Goal: Task Accomplishment & Management: Complete application form

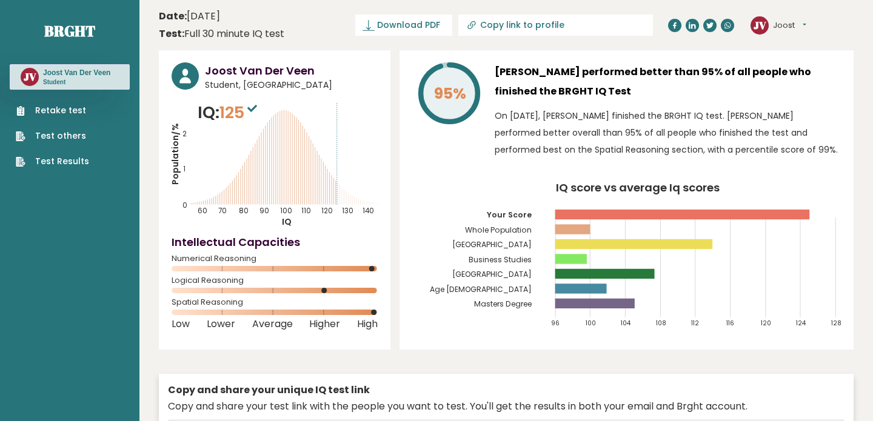
click at [84, 110] on link "Retake test" at bounding box center [52, 110] width 73 height 13
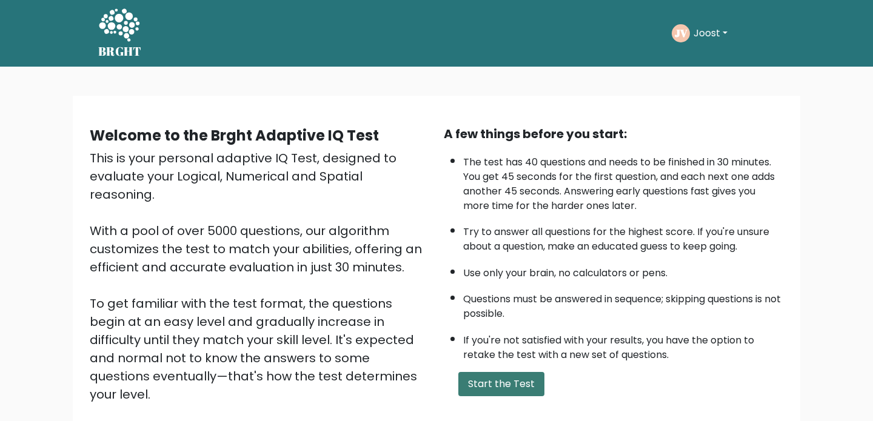
click at [491, 376] on button "Start the Test" at bounding box center [501, 384] width 86 height 24
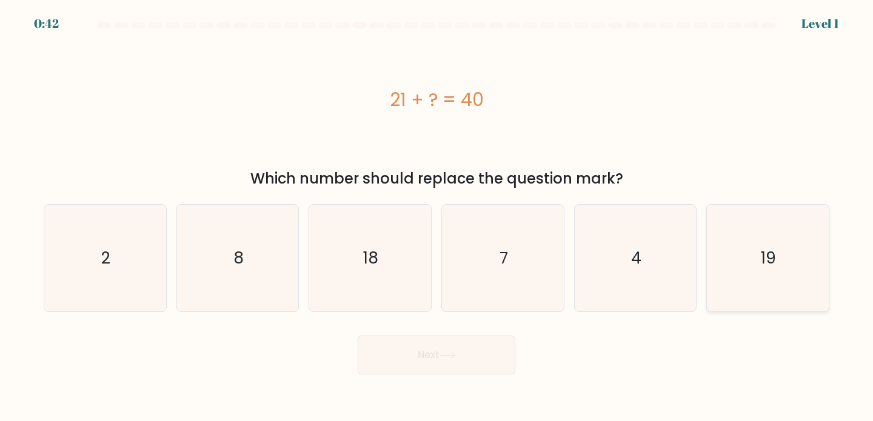
click at [760, 250] on icon "19" at bounding box center [767, 258] width 107 height 107
click at [437, 217] on input "f. 19" at bounding box center [436, 214] width 1 height 6
radio input "true"
click at [487, 341] on button "Next" at bounding box center [437, 355] width 158 height 39
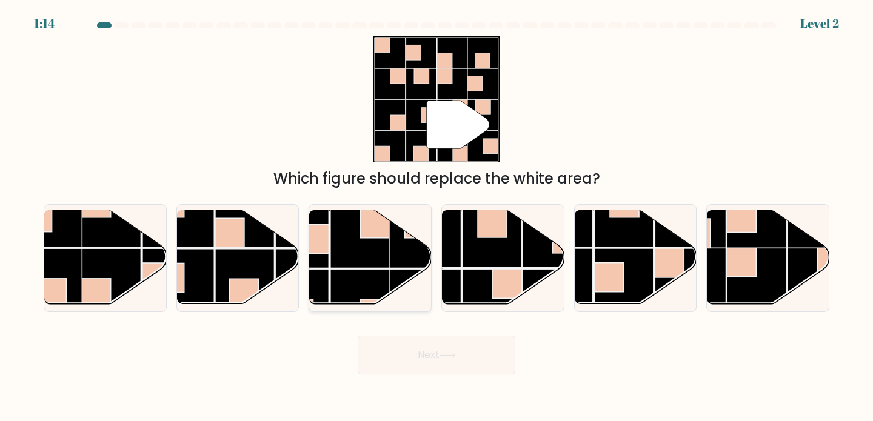
click at [393, 243] on rect at bounding box center [418, 238] width 59 height 59
click at [436, 217] on input "c." at bounding box center [436, 214] width 1 height 6
radio input "true"
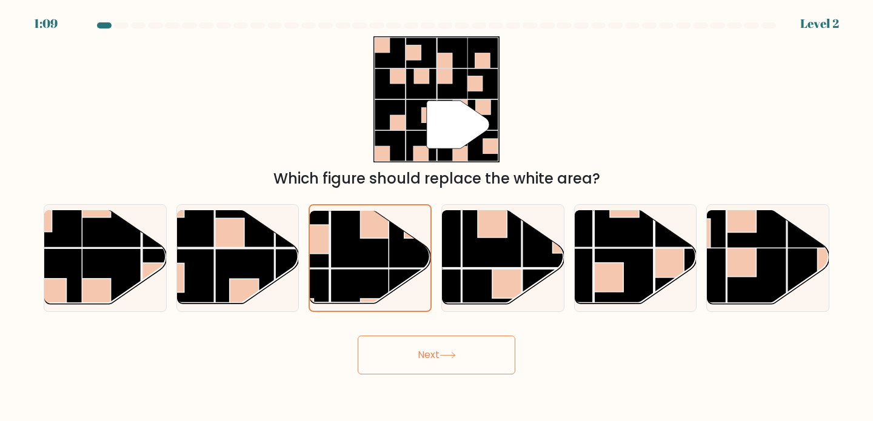
click at [429, 350] on button "Next" at bounding box center [437, 355] width 158 height 39
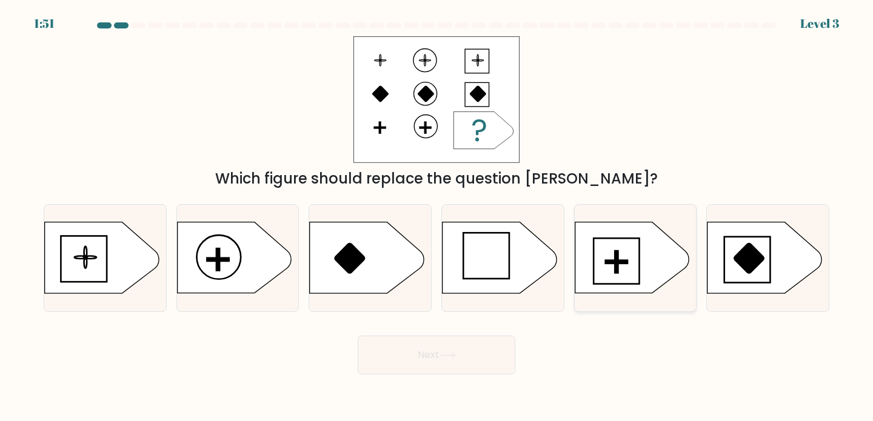
click at [617, 247] on icon at bounding box center [632, 257] width 114 height 71
click at [437, 217] on input "e." at bounding box center [436, 214] width 1 height 6
radio input "true"
click at [449, 350] on button "Next" at bounding box center [437, 355] width 158 height 39
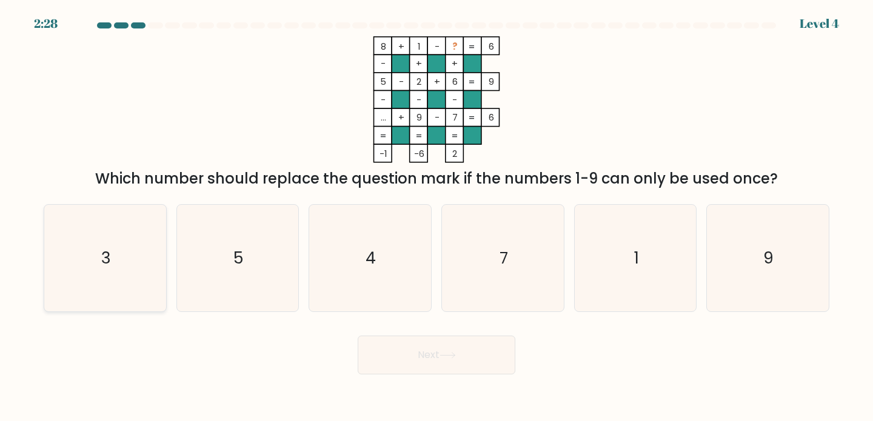
click at [141, 256] on icon "3" at bounding box center [105, 258] width 107 height 107
click at [436, 217] on input "a. 3" at bounding box center [436, 214] width 1 height 6
radio input "true"
click at [427, 372] on button "Next" at bounding box center [437, 355] width 158 height 39
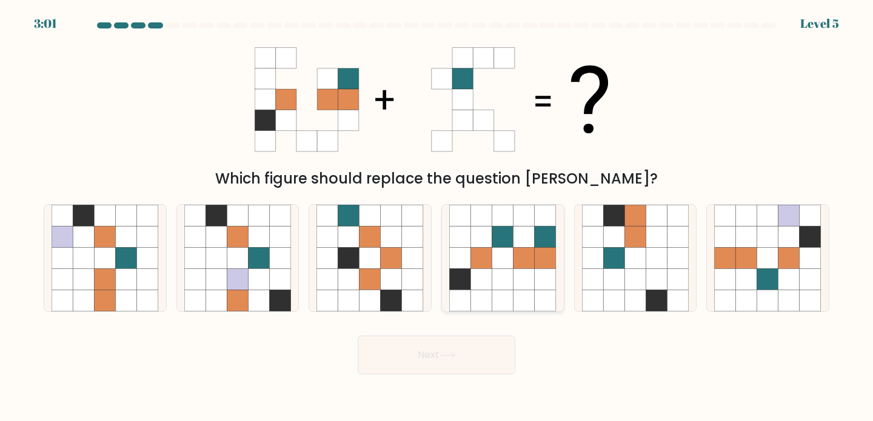
click at [497, 280] on icon at bounding box center [502, 279] width 21 height 21
click at [437, 217] on input "d." at bounding box center [436, 214] width 1 height 6
radio input "true"
click at [447, 379] on body "3:01 Level 5" at bounding box center [436, 210] width 873 height 421
click at [447, 353] on icon at bounding box center [448, 355] width 16 height 7
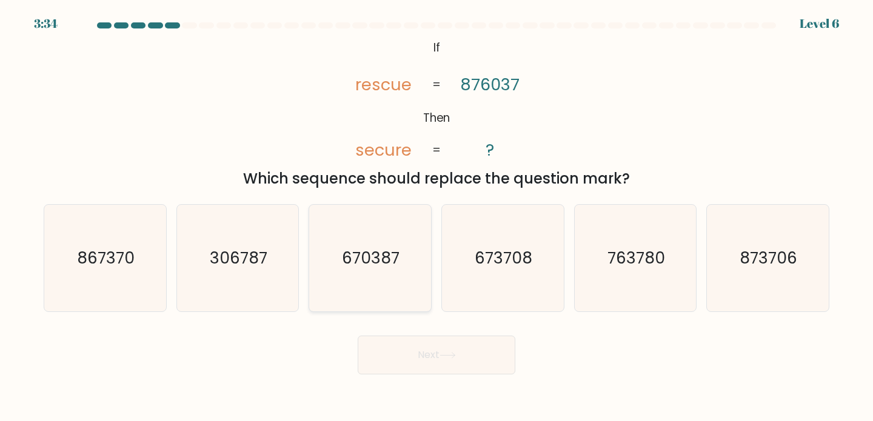
click at [371, 246] on icon "670387" at bounding box center [369, 258] width 107 height 107
click at [436, 217] on input "c. 670387" at bounding box center [436, 214] width 1 height 6
radio input "true"
click at [404, 357] on button "Next" at bounding box center [437, 355] width 158 height 39
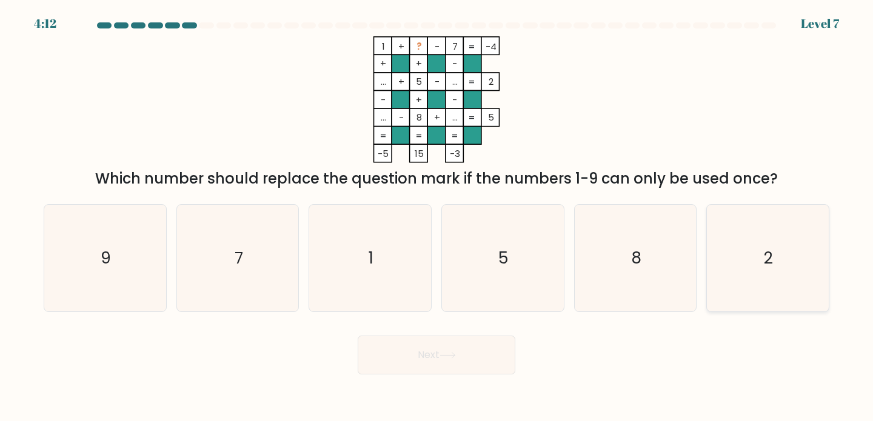
click at [780, 241] on icon "2" at bounding box center [767, 258] width 107 height 107
click at [437, 217] on input "f. 2" at bounding box center [436, 214] width 1 height 6
radio input "true"
click at [429, 362] on button "Next" at bounding box center [437, 355] width 158 height 39
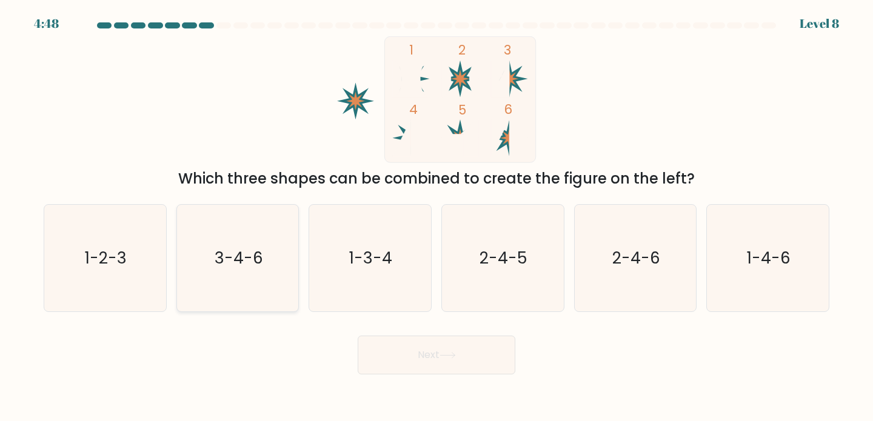
click at [219, 279] on icon "3-4-6" at bounding box center [237, 258] width 107 height 107
click at [436, 217] on input "b. 3-4-6" at bounding box center [436, 214] width 1 height 6
radio input "true"
click at [415, 342] on button "Next" at bounding box center [437, 355] width 158 height 39
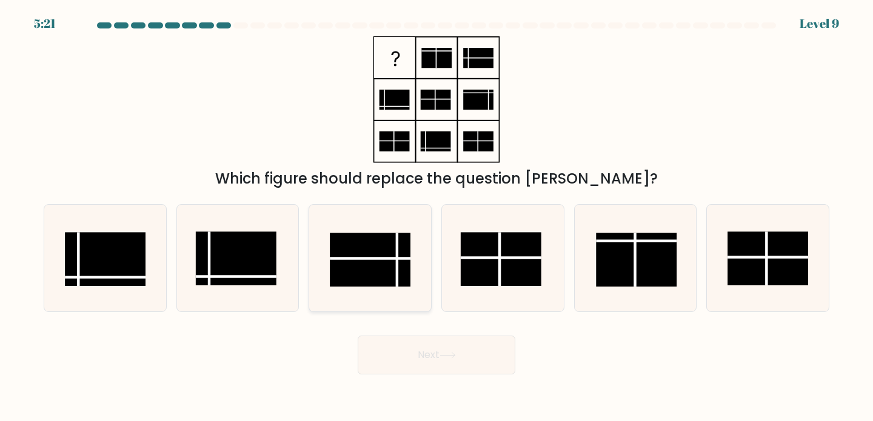
click at [367, 246] on rect at bounding box center [370, 260] width 81 height 54
click at [436, 217] on input "c." at bounding box center [436, 214] width 1 height 6
radio input "true"
click at [429, 341] on button "Next" at bounding box center [437, 355] width 158 height 39
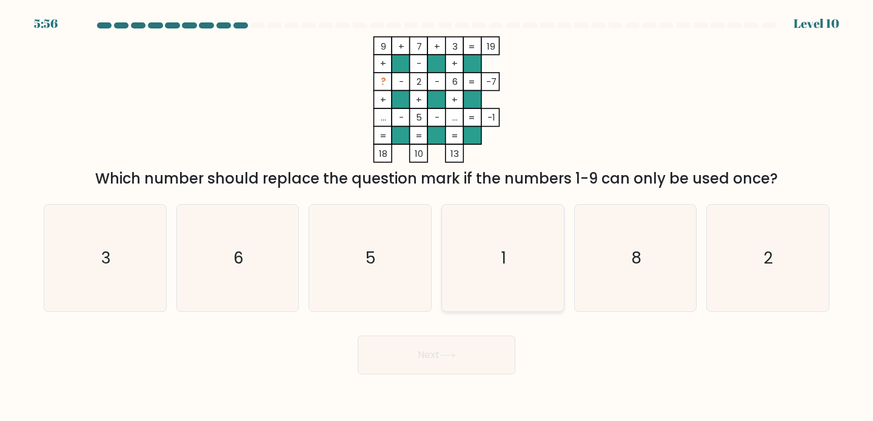
click at [500, 216] on icon "1" at bounding box center [502, 258] width 107 height 107
click at [437, 216] on input "d. 1" at bounding box center [436, 214] width 1 height 6
radio input "true"
click at [443, 348] on button "Next" at bounding box center [437, 355] width 158 height 39
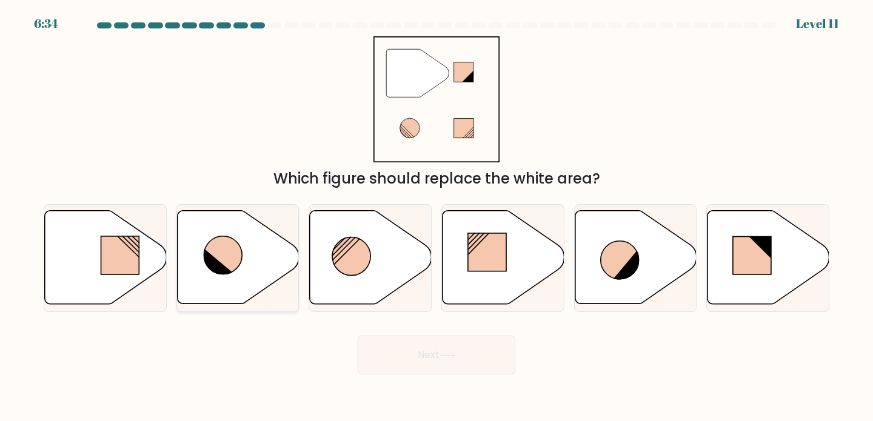
click at [236, 249] on icon at bounding box center [223, 255] width 38 height 38
click at [436, 217] on input "b." at bounding box center [436, 214] width 1 height 6
radio input "true"
click at [426, 353] on button "Next" at bounding box center [437, 355] width 158 height 39
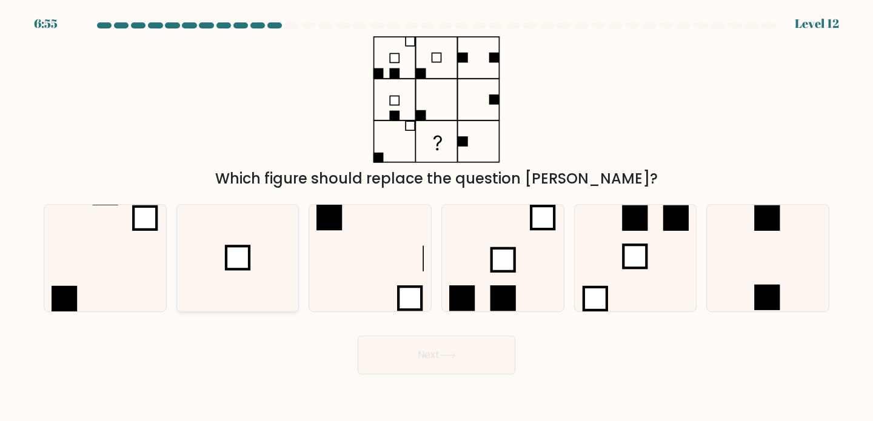
click at [276, 251] on icon at bounding box center [237, 258] width 107 height 107
click at [436, 217] on input "b." at bounding box center [436, 214] width 1 height 6
radio input "true"
click at [420, 361] on button "Next" at bounding box center [437, 355] width 158 height 39
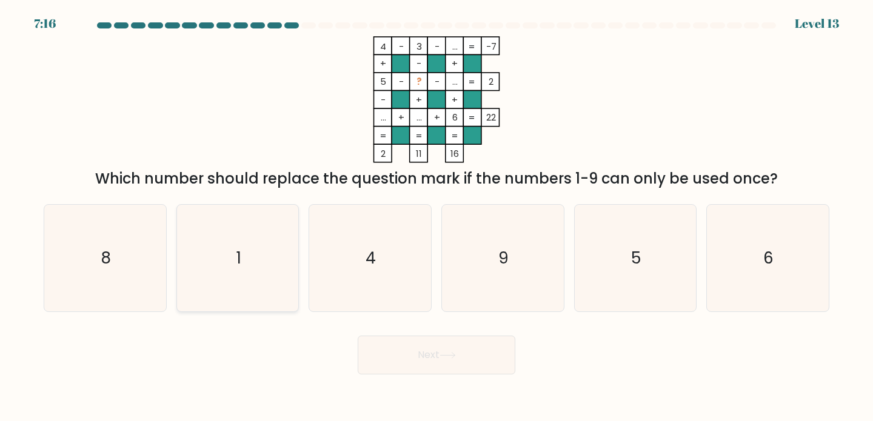
click at [252, 233] on icon "1" at bounding box center [237, 258] width 107 height 107
click at [436, 217] on input "b. 1" at bounding box center [436, 214] width 1 height 6
radio input "true"
click at [385, 349] on button "Next" at bounding box center [437, 355] width 158 height 39
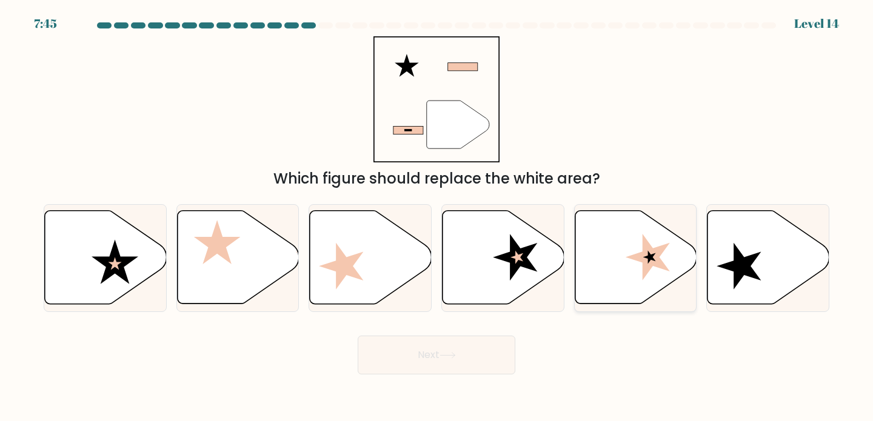
click at [647, 262] on icon at bounding box center [648, 257] width 44 height 47
click at [437, 217] on input "e." at bounding box center [436, 214] width 1 height 6
radio input "true"
click at [469, 355] on button "Next" at bounding box center [437, 355] width 158 height 39
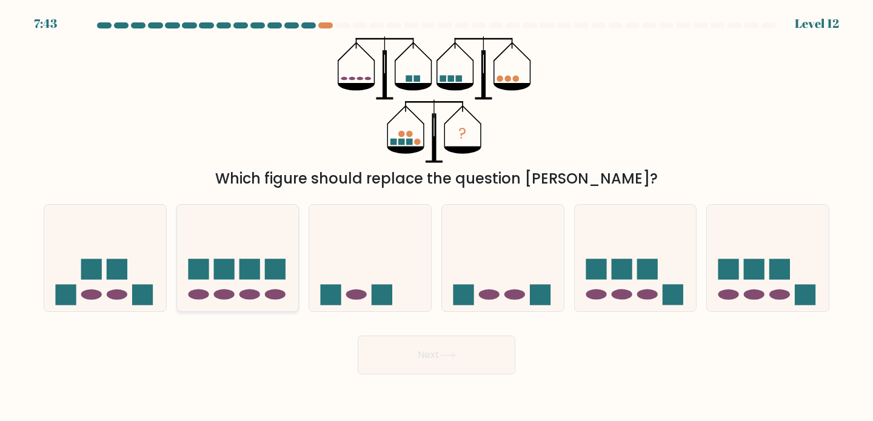
click at [229, 249] on icon at bounding box center [238, 258] width 122 height 101
click at [436, 217] on input "b." at bounding box center [436, 214] width 1 height 6
radio input "true"
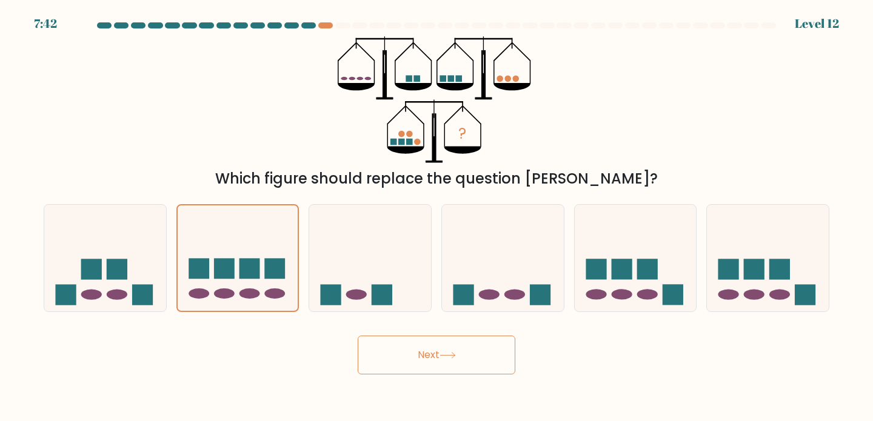
click at [438, 362] on button "Next" at bounding box center [437, 355] width 158 height 39
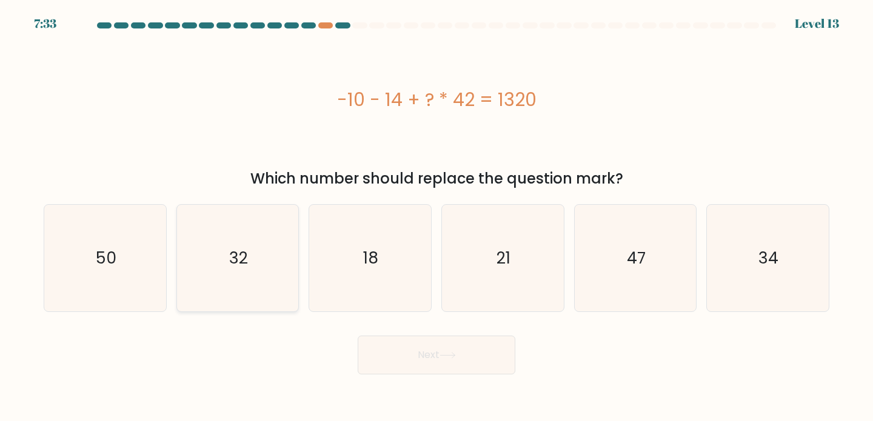
click at [261, 244] on icon "32" at bounding box center [237, 258] width 107 height 107
click at [436, 217] on input "b. 32" at bounding box center [436, 214] width 1 height 6
radio input "true"
click at [441, 361] on button "Next" at bounding box center [437, 355] width 158 height 39
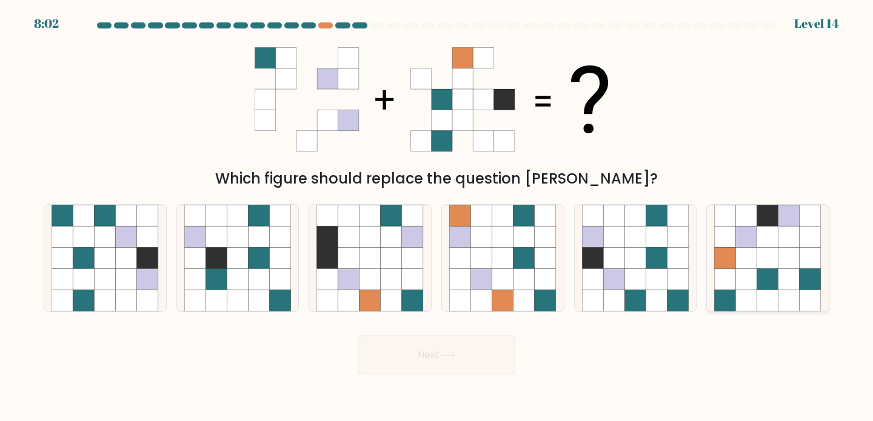
click at [792, 270] on icon at bounding box center [788, 279] width 21 height 21
click at [437, 217] on input "f." at bounding box center [436, 214] width 1 height 6
radio input "true"
click at [478, 350] on button "Next" at bounding box center [437, 355] width 158 height 39
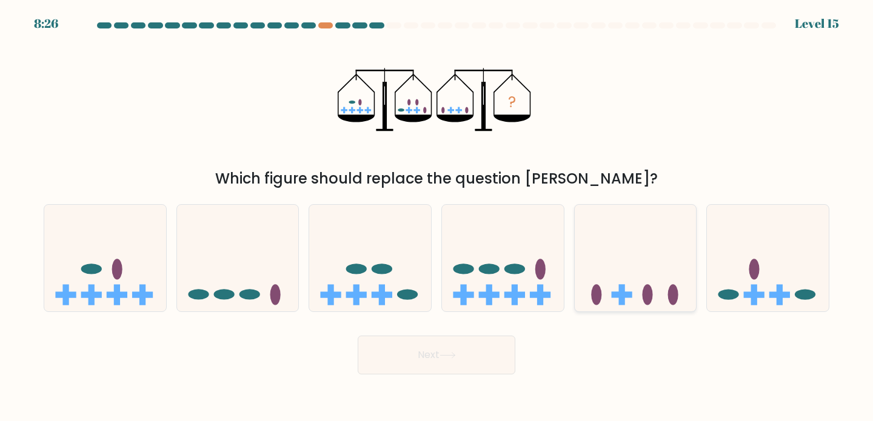
click at [660, 281] on icon at bounding box center [636, 258] width 122 height 101
click at [437, 217] on input "e." at bounding box center [436, 214] width 1 height 6
radio input "true"
click at [460, 356] on button "Next" at bounding box center [437, 355] width 158 height 39
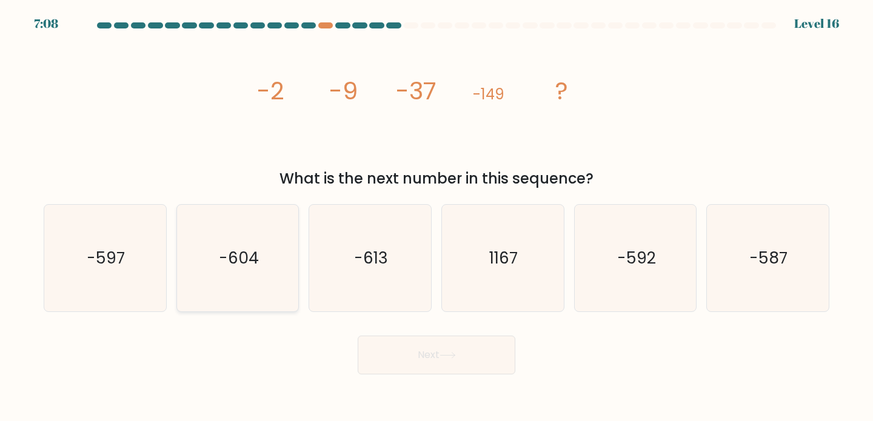
click at [257, 272] on icon "-604" at bounding box center [237, 258] width 107 height 107
click at [436, 217] on input "b. -604" at bounding box center [436, 214] width 1 height 6
radio input "true"
click at [420, 352] on button "Next" at bounding box center [437, 355] width 158 height 39
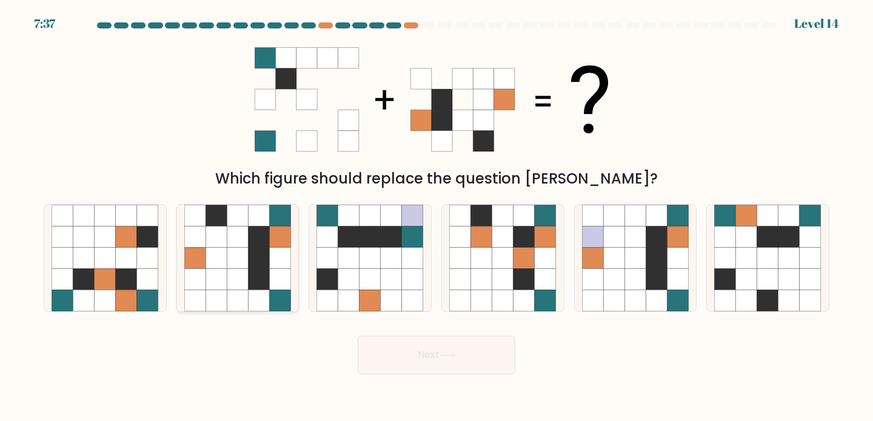
click at [284, 267] on icon at bounding box center [280, 257] width 21 height 21
click at [436, 217] on input "b." at bounding box center [436, 214] width 1 height 6
radio input "true"
click at [406, 341] on button "Next" at bounding box center [437, 355] width 158 height 39
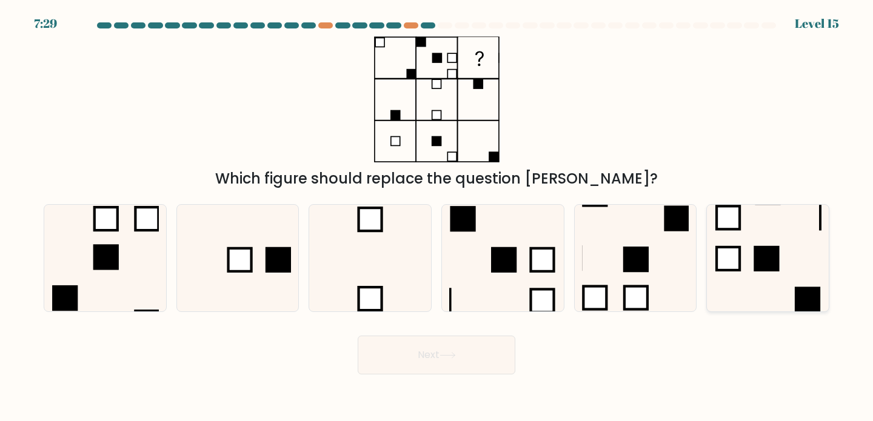
click at [769, 284] on icon at bounding box center [767, 258] width 107 height 107
click at [437, 217] on input "f." at bounding box center [436, 214] width 1 height 6
radio input "true"
click at [466, 346] on button "Next" at bounding box center [437, 355] width 158 height 39
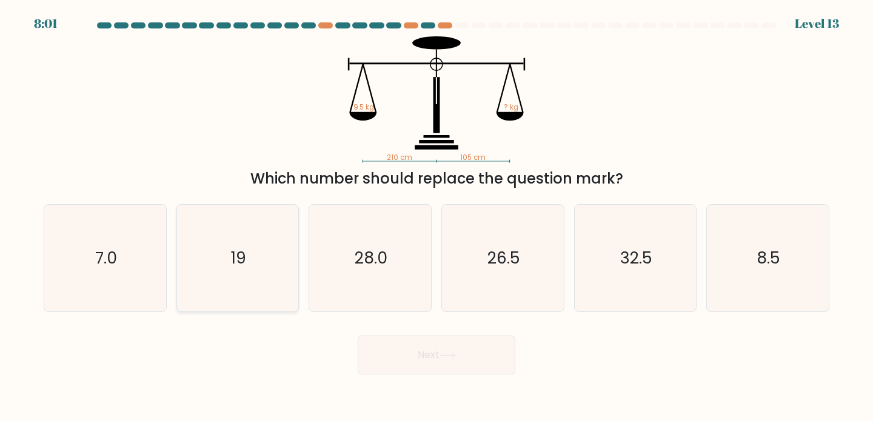
click at [276, 287] on icon "19" at bounding box center [237, 258] width 107 height 107
click at [436, 217] on input "b. 19" at bounding box center [436, 214] width 1 height 6
radio input "true"
click at [427, 350] on button "Next" at bounding box center [437, 355] width 158 height 39
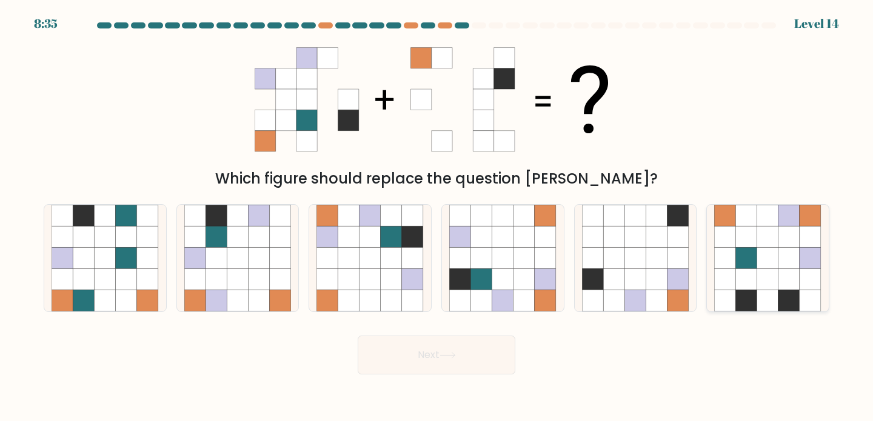
click at [804, 275] on icon at bounding box center [810, 279] width 21 height 21
click at [437, 217] on input "f." at bounding box center [436, 214] width 1 height 6
radio input "true"
click at [417, 359] on button "Next" at bounding box center [437, 355] width 158 height 39
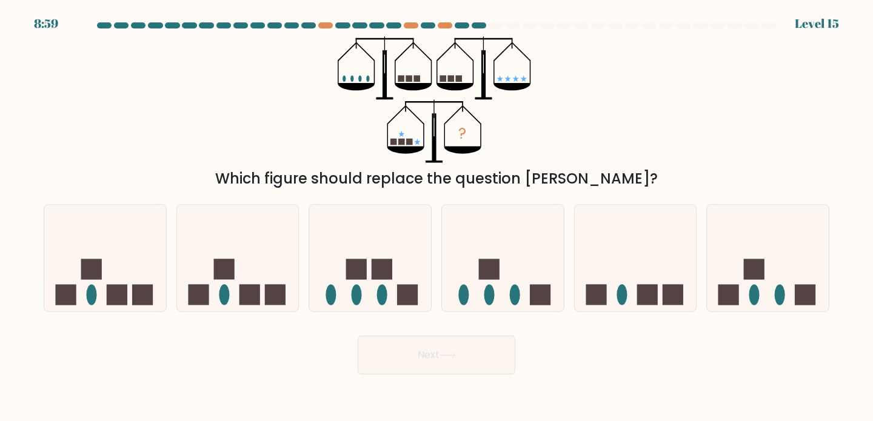
click at [853, 271] on form at bounding box center [436, 198] width 873 height 352
click at [748, 258] on icon at bounding box center [768, 258] width 122 height 101
click at [437, 217] on input "f." at bounding box center [436, 214] width 1 height 6
radio input "true"
click at [465, 367] on button "Next" at bounding box center [437, 355] width 158 height 39
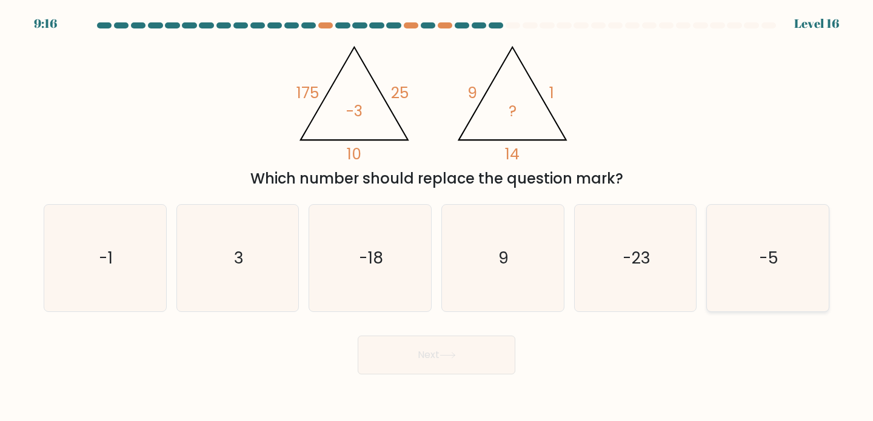
click at [778, 230] on icon "-5" at bounding box center [767, 258] width 107 height 107
click at [437, 217] on input "f. -5" at bounding box center [436, 214] width 1 height 6
radio input "true"
click at [436, 343] on button "Next" at bounding box center [437, 355] width 158 height 39
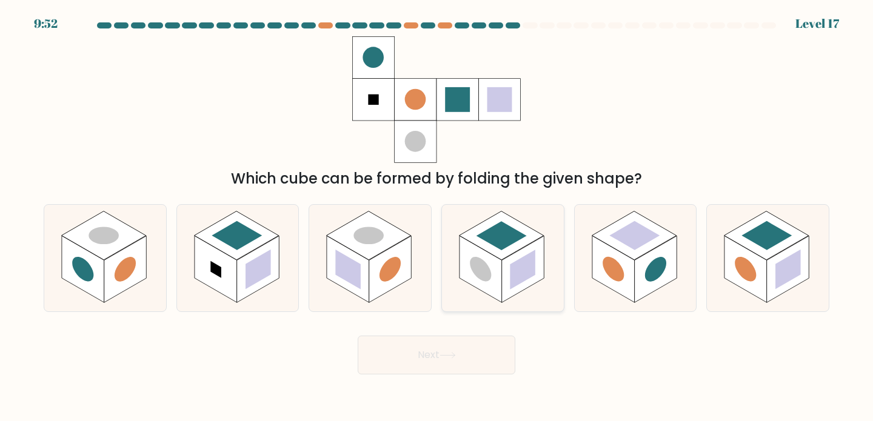
click at [498, 245] on rect at bounding box center [502, 235] width 50 height 29
click at [437, 217] on input "d." at bounding box center [436, 214] width 1 height 6
radio input "true"
click at [444, 356] on icon at bounding box center [448, 355] width 16 height 7
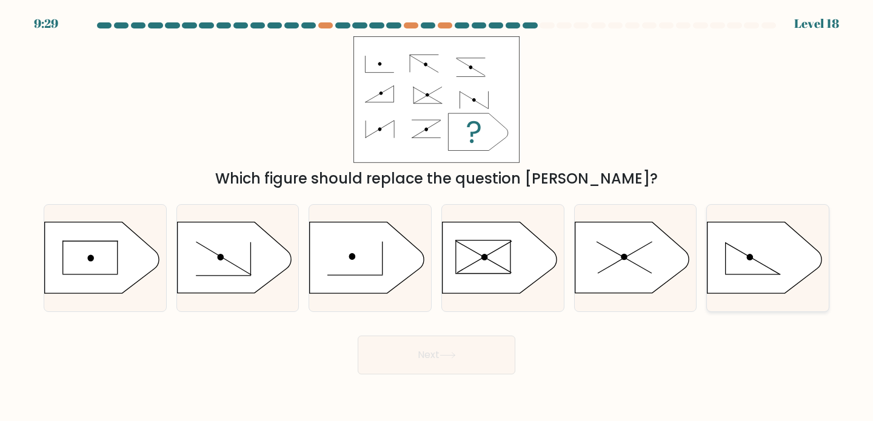
click at [749, 242] on icon at bounding box center [764, 257] width 114 height 71
click at [437, 217] on input "f." at bounding box center [436, 214] width 1 height 6
radio input "true"
click at [449, 358] on icon at bounding box center [448, 355] width 16 height 7
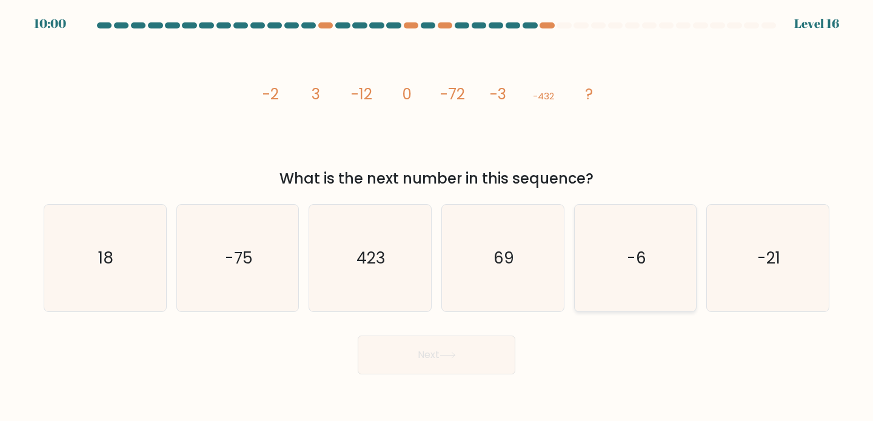
click at [623, 222] on icon "-6" at bounding box center [635, 258] width 107 height 107
click at [437, 217] on input "e. -6" at bounding box center [436, 214] width 1 height 6
radio input "true"
click at [430, 344] on button "Next" at bounding box center [437, 355] width 158 height 39
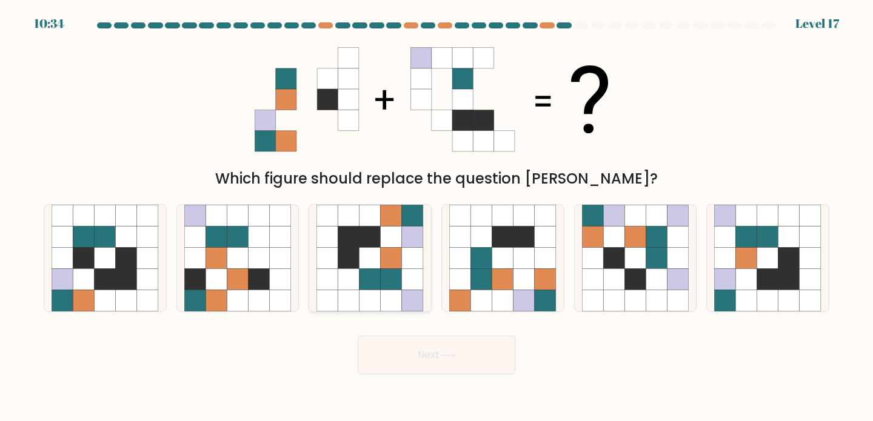
click at [413, 254] on icon at bounding box center [412, 257] width 21 height 21
click at [436, 217] on input "c." at bounding box center [436, 214] width 1 height 6
radio input "true"
click at [417, 355] on button "Next" at bounding box center [437, 355] width 158 height 39
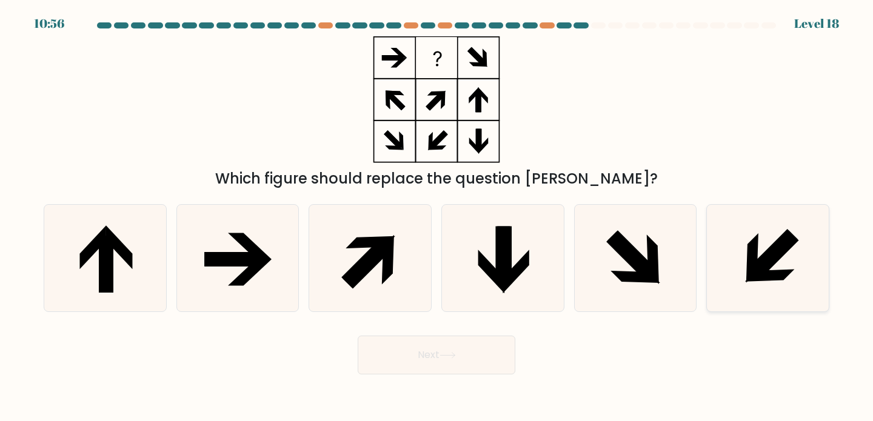
click at [783, 234] on icon at bounding box center [772, 254] width 50 height 50
click at [437, 217] on input "f." at bounding box center [436, 214] width 1 height 6
radio input "true"
click at [430, 355] on button "Next" at bounding box center [437, 355] width 158 height 39
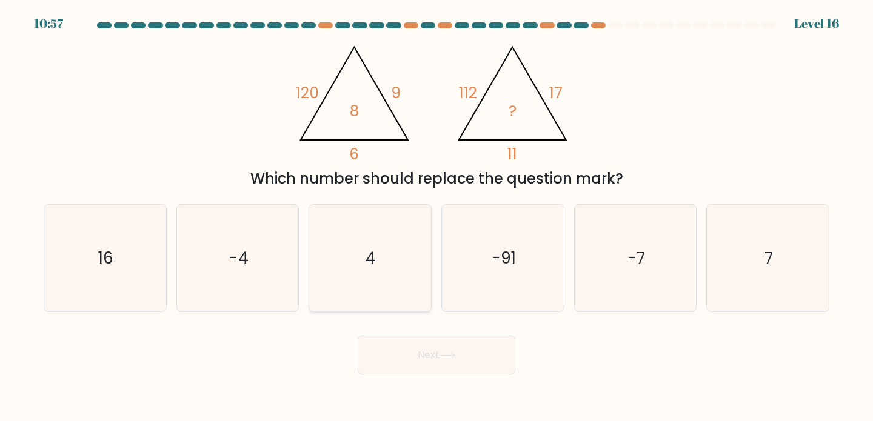
click at [413, 282] on icon "4" at bounding box center [369, 258] width 107 height 107
click at [436, 217] on input "c. 4" at bounding box center [436, 214] width 1 height 6
radio input "true"
click at [429, 367] on button "Next" at bounding box center [437, 355] width 158 height 39
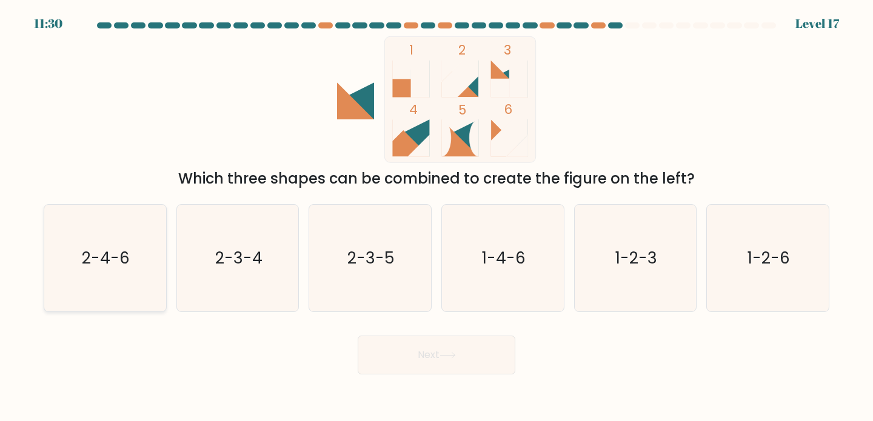
click at [125, 263] on text "2-4-6" at bounding box center [106, 258] width 48 height 22
click at [436, 217] on input "a. 2-4-6" at bounding box center [436, 214] width 1 height 6
radio input "true"
click at [410, 347] on button "Next" at bounding box center [437, 355] width 158 height 39
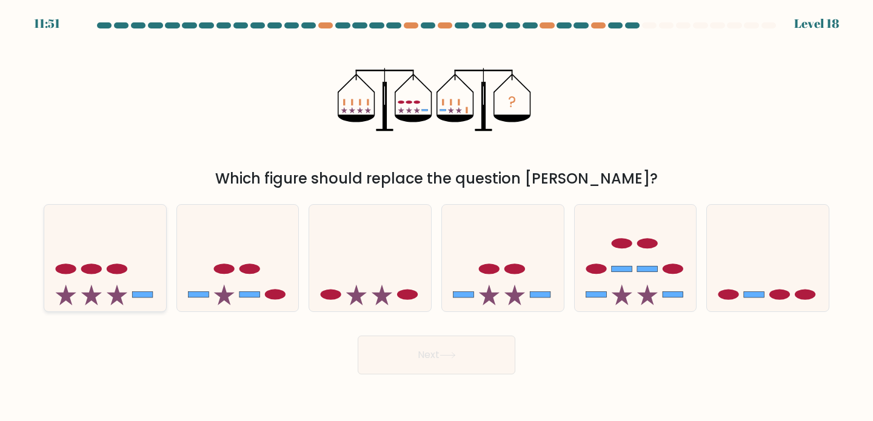
click at [127, 267] on icon at bounding box center [105, 258] width 122 height 101
click at [436, 217] on input "a." at bounding box center [436, 214] width 1 height 6
radio input "true"
click at [411, 357] on button "Next" at bounding box center [437, 355] width 158 height 39
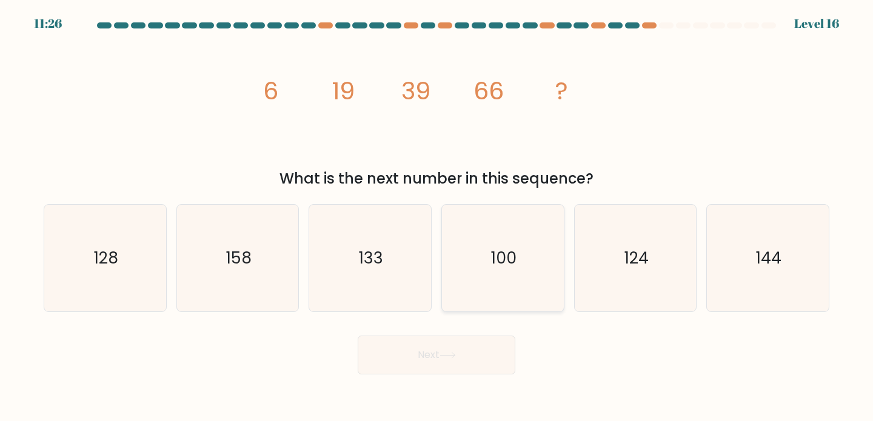
click at [500, 242] on icon "100" at bounding box center [502, 258] width 107 height 107
click at [437, 217] on input "d. 100" at bounding box center [436, 214] width 1 height 6
radio input "true"
click at [438, 346] on button "Next" at bounding box center [437, 355] width 158 height 39
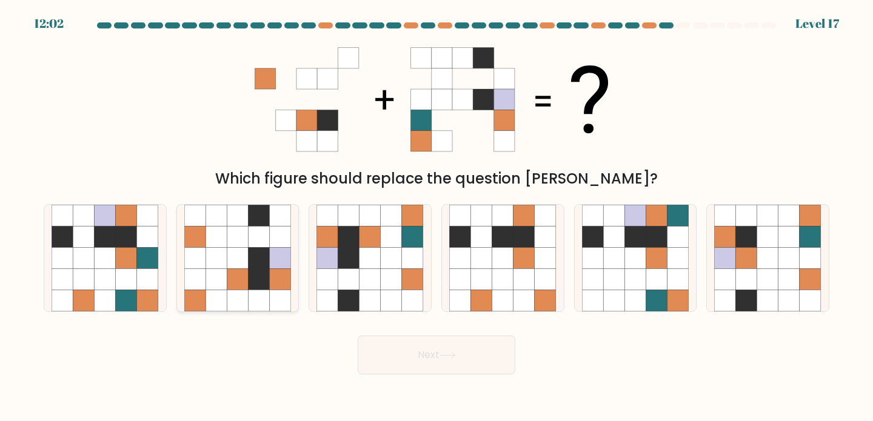
click at [260, 269] on icon at bounding box center [259, 279] width 21 height 21
click at [436, 217] on input "b." at bounding box center [436, 214] width 1 height 6
radio input "true"
click at [421, 345] on button "Next" at bounding box center [437, 355] width 158 height 39
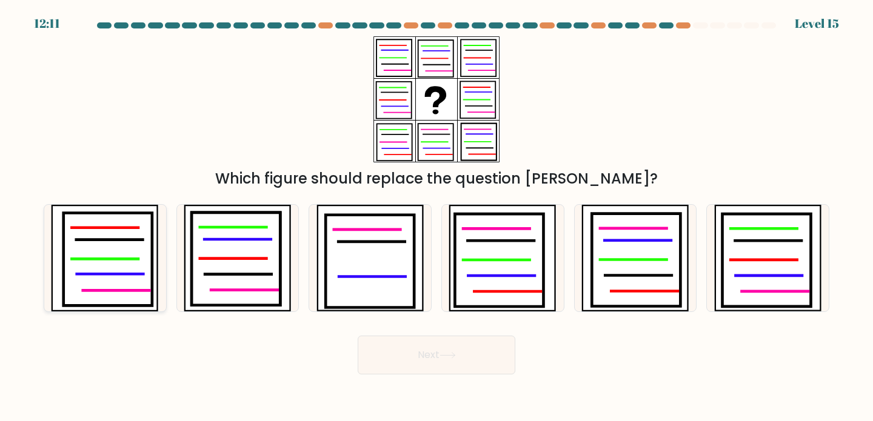
click at [141, 263] on icon at bounding box center [108, 259] width 89 height 93
click at [436, 217] on input "a." at bounding box center [436, 214] width 1 height 6
radio input "true"
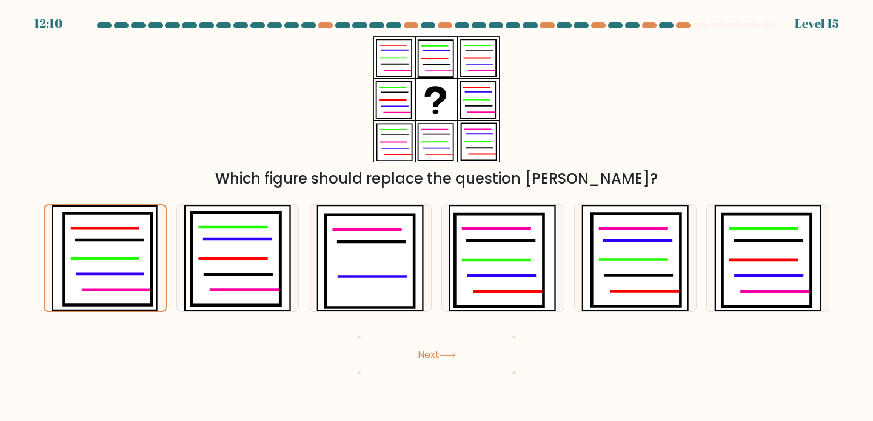
click at [452, 356] on icon at bounding box center [447, 355] width 15 height 5
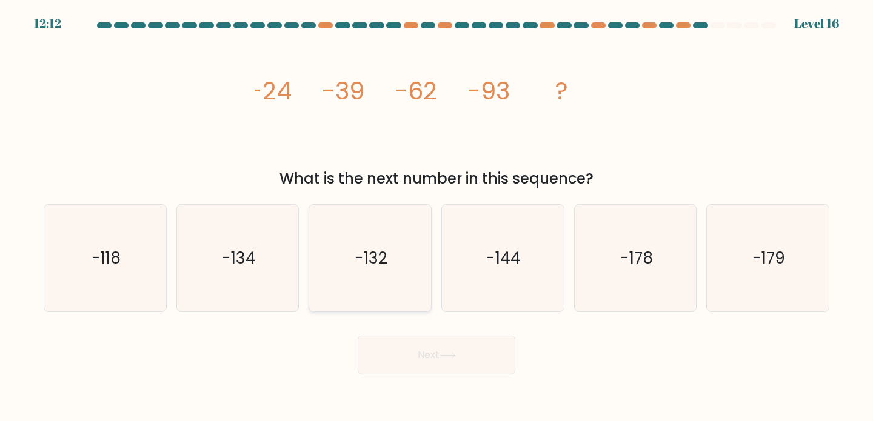
click at [395, 260] on icon "-132" at bounding box center [369, 258] width 107 height 107
click at [436, 217] on input "c. -132" at bounding box center [436, 214] width 1 height 6
radio input "true"
click at [420, 343] on button "Next" at bounding box center [437, 355] width 158 height 39
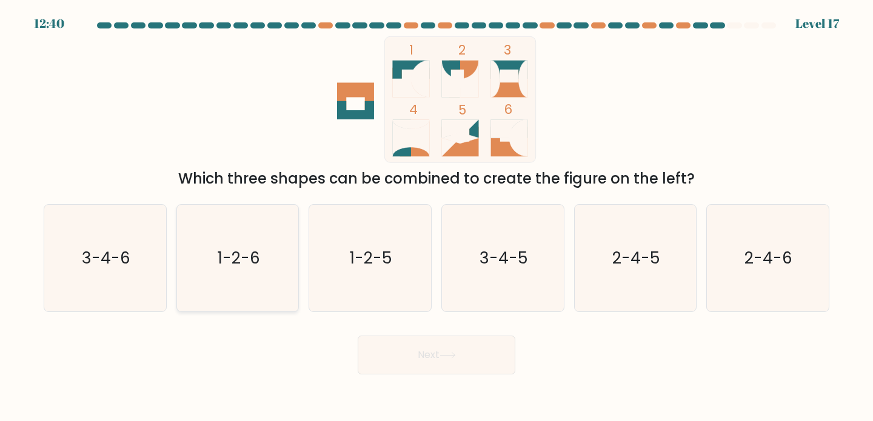
click at [221, 285] on icon "1-2-6" at bounding box center [237, 258] width 107 height 107
click at [436, 217] on input "b. 1-2-6" at bounding box center [436, 214] width 1 height 6
radio input "true"
click at [401, 364] on button "Next" at bounding box center [437, 355] width 158 height 39
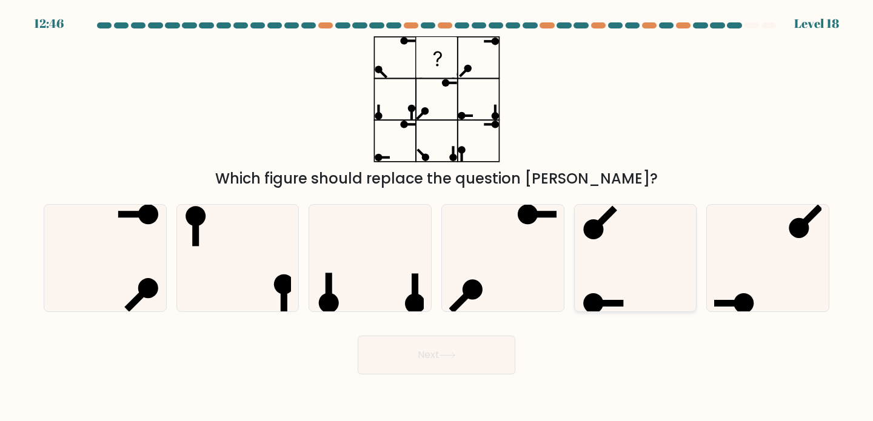
click at [635, 293] on icon at bounding box center [635, 258] width 107 height 107
click at [437, 217] on input "e." at bounding box center [436, 214] width 1 height 6
radio input "true"
click at [427, 366] on button "Next" at bounding box center [437, 355] width 158 height 39
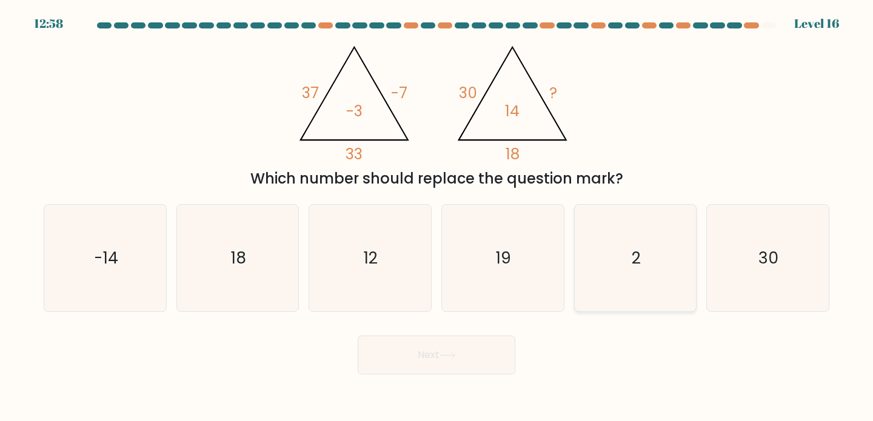
click at [601, 250] on icon "2" at bounding box center [635, 258] width 107 height 107
click at [437, 217] on input "e. 2" at bounding box center [436, 214] width 1 height 6
radio input "true"
click at [453, 365] on button "Next" at bounding box center [437, 355] width 158 height 39
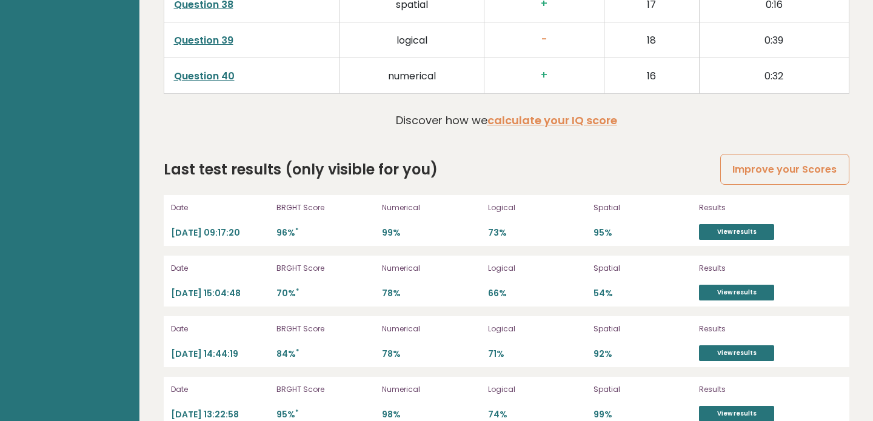
scroll to position [3375, 0]
